Goal: Transaction & Acquisition: Purchase product/service

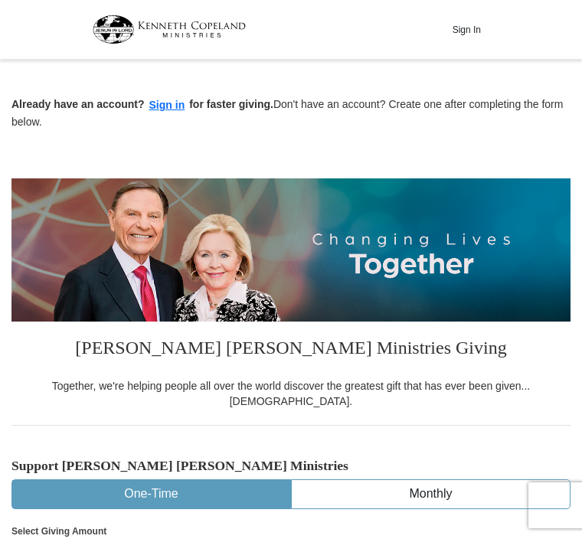
click at [475, 30] on button "Sign In" at bounding box center [466, 30] width 46 height 24
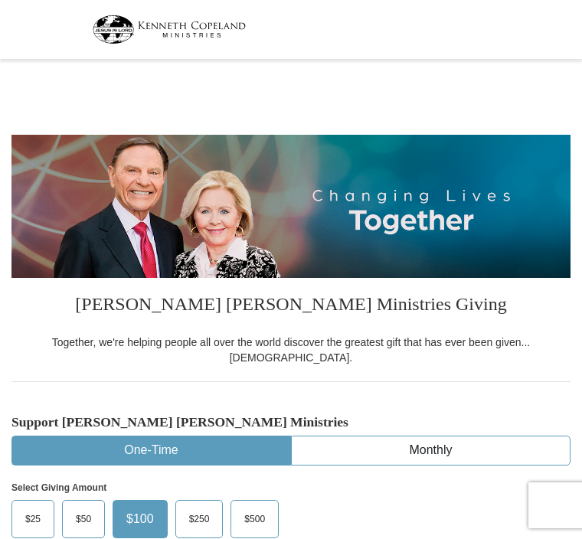
select select "FL"
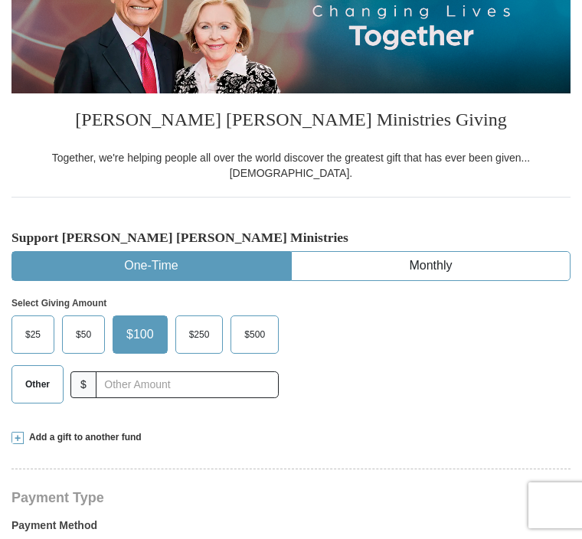
scroll to position [193, 0]
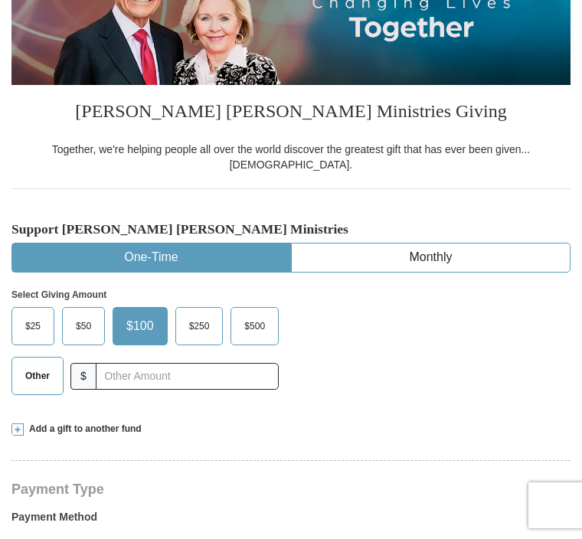
click at [44, 365] on span "Other" at bounding box center [38, 376] width 40 height 23
click at [0, 0] on input "Other" at bounding box center [0, 0] width 0 height 0
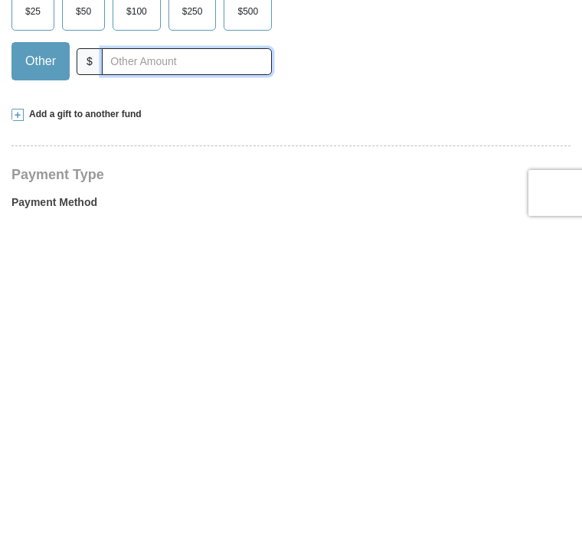
scroll to position [202, 0]
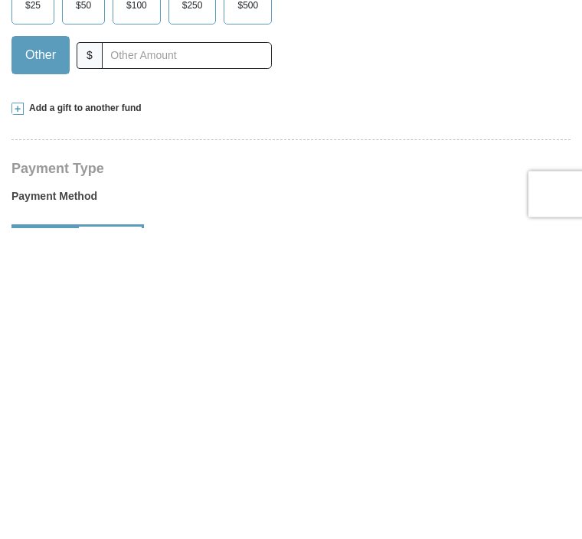
click at [18, 414] on span at bounding box center [17, 420] width 12 height 12
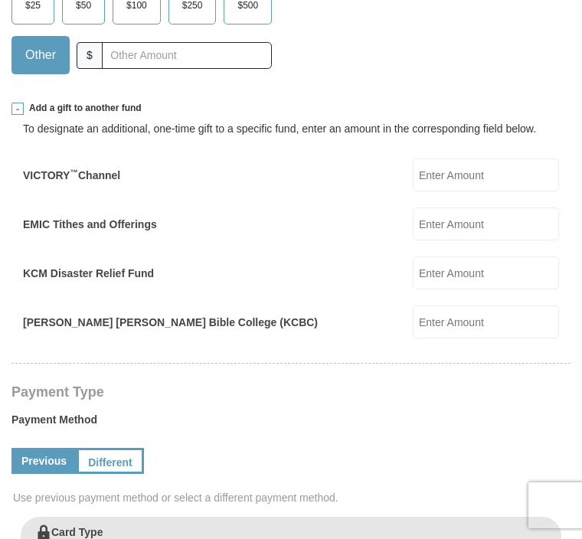
click at [515, 212] on input "EMIC Tithes and Offerings" at bounding box center [486, 224] width 146 height 33
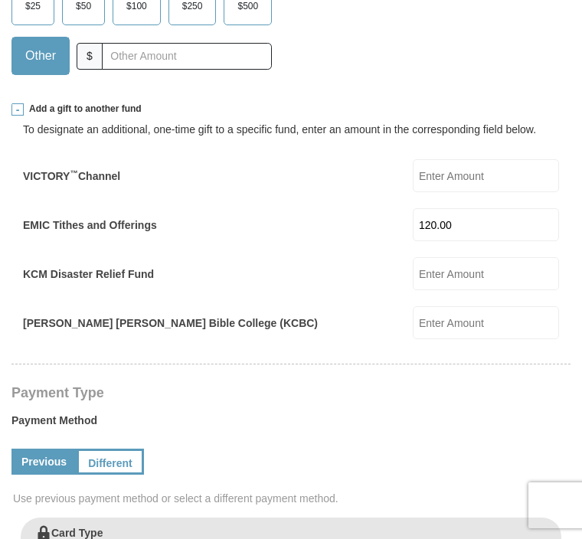
type input "120.00"
click at [329, 232] on div "To designate an additional, one-time gift to a specific fund, enter an amount i…" at bounding box center [291, 228] width 536 height 224
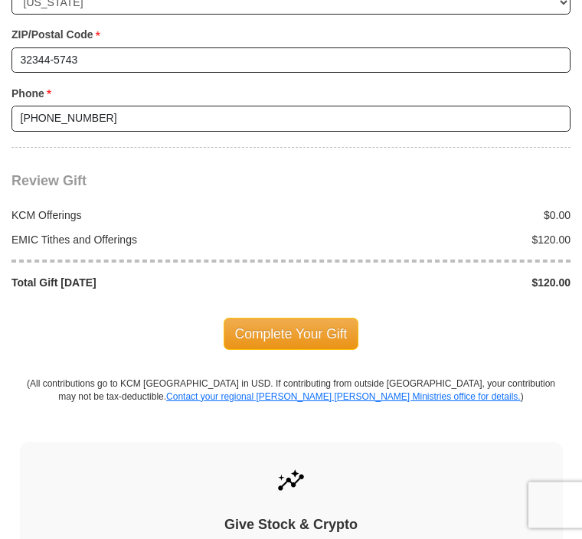
scroll to position [1708, 0]
click at [309, 318] on span "Complete Your Gift" at bounding box center [292, 334] width 136 height 32
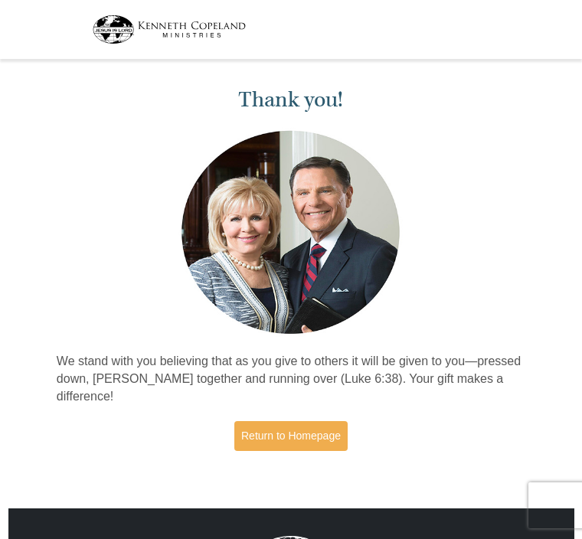
click at [101, 106] on h1 "Thank you!" at bounding box center [291, 99] width 469 height 25
